Goal: Information Seeking & Learning: Learn about a topic

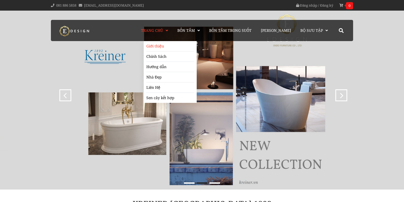
click at [170, 46] on link "Giới thiệu" at bounding box center [170, 46] width 48 height 10
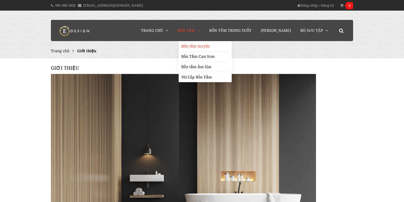
click at [201, 48] on link "Bồn tắm Acrylic" at bounding box center [205, 46] width 48 height 10
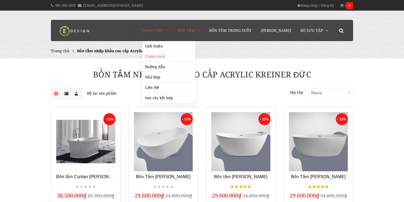
click at [169, 58] on link "Chính Sách" at bounding box center [169, 56] width 48 height 10
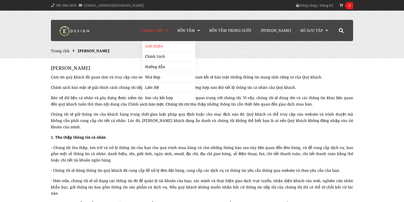
click at [173, 46] on link "Giới thiệu" at bounding box center [169, 46] width 48 height 10
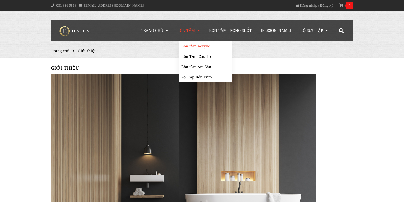
click at [199, 48] on link "Bồn tắm Acrylic" at bounding box center [205, 46] width 48 height 10
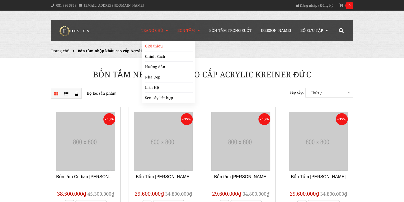
click at [170, 48] on link "Giới thiệu" at bounding box center [169, 46] width 48 height 10
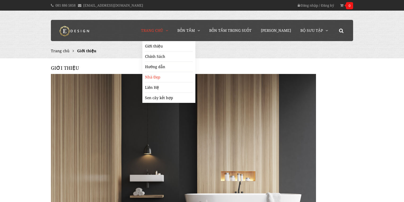
click at [162, 75] on link "Nhà Đẹp" at bounding box center [169, 77] width 48 height 10
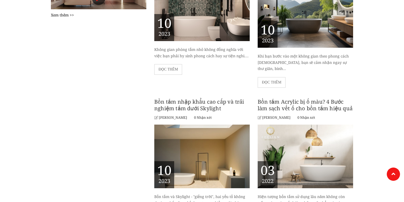
scroll to position [360, 0]
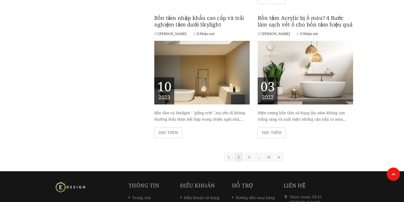
click at [238, 153] on link "2" at bounding box center [238, 157] width 9 height 9
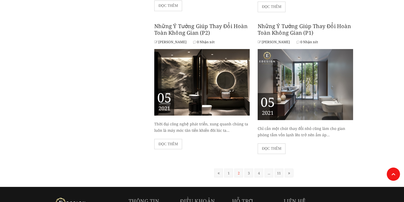
scroll to position [339, 0]
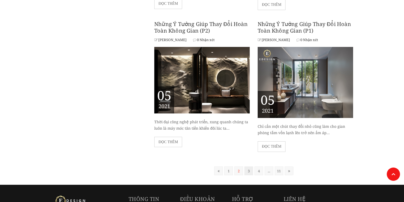
click at [246, 170] on link "3" at bounding box center [248, 170] width 9 height 9
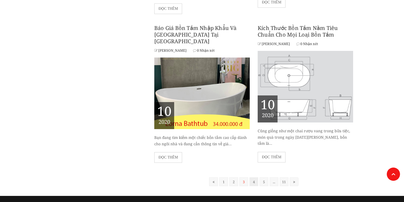
scroll to position [360, 0]
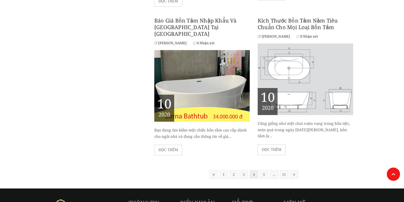
click at [249, 170] on link "4" at bounding box center [253, 174] width 9 height 9
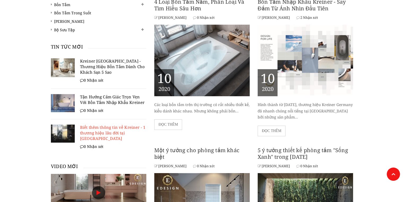
scroll to position [85, 0]
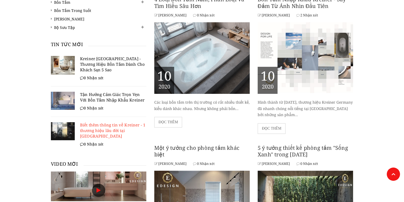
click at [103, 126] on link "Biết thêm thông tin về Kreiner - 1 thương hiệu lâu đời tại [GEOGRAPHIC_DATA]" at bounding box center [112, 130] width 65 height 16
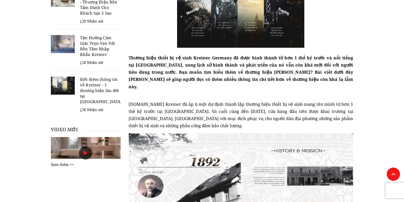
scroll to position [127, 0]
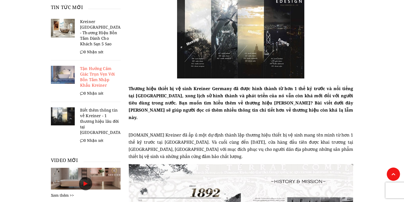
click at [92, 71] on link "Tận Hưởng Cảm Giác Trọn Vẹn Với Bồn Tắm Nhập Khẩu Kreiner" at bounding box center [97, 77] width 35 height 22
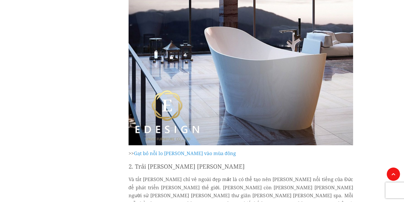
scroll to position [466, 0]
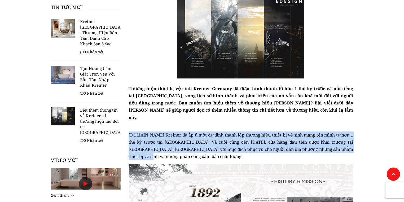
drag, startPoint x: 142, startPoint y: 130, endPoint x: 372, endPoint y: 144, distance: 230.3
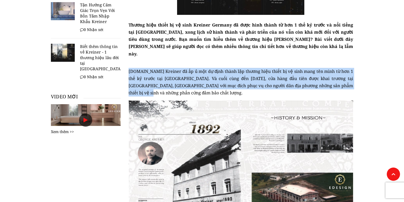
scroll to position [233, 0]
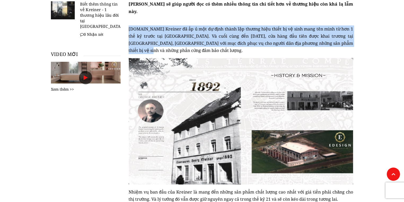
click at [333, 36] on span "Mr.George Kreiner đã ấp ủ một dự định thành lập thương hiệu thiết bị vệ sinh ma…" at bounding box center [240, 40] width 225 height 28
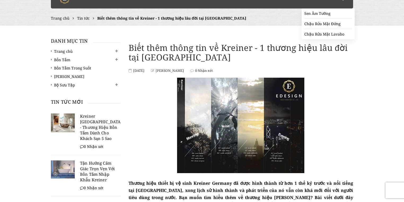
scroll to position [0, 0]
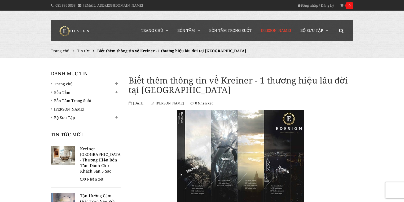
click at [295, 33] on link "[PERSON_NAME]" at bounding box center [276, 30] width 38 height 21
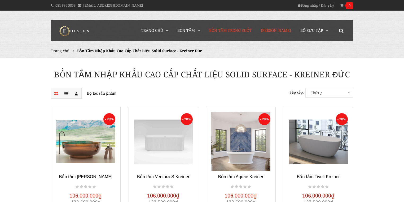
click at [243, 32] on span "Bồn Tắm Trong Suốt" at bounding box center [230, 30] width 42 height 5
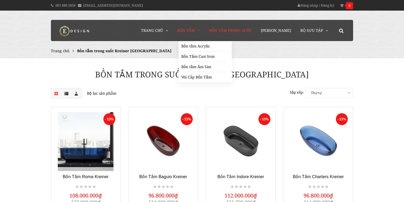
click at [190, 31] on span "Bồn Tắm" at bounding box center [185, 30] width 17 height 5
